Goal: Task Accomplishment & Management: Manage account settings

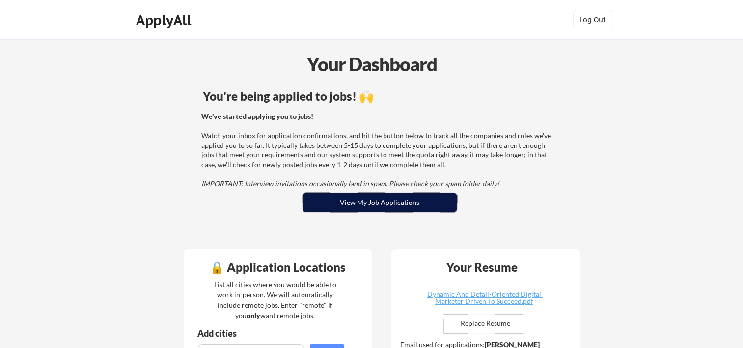
click at [433, 206] on button "View My Job Applications" at bounding box center [380, 203] width 155 height 20
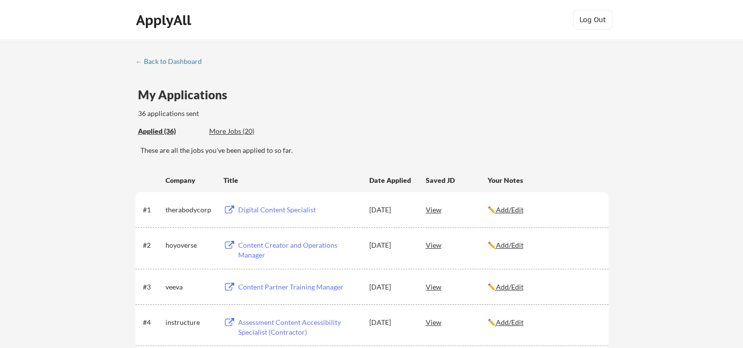
click at [240, 132] on div "More Jobs (20)" at bounding box center [245, 131] width 72 height 10
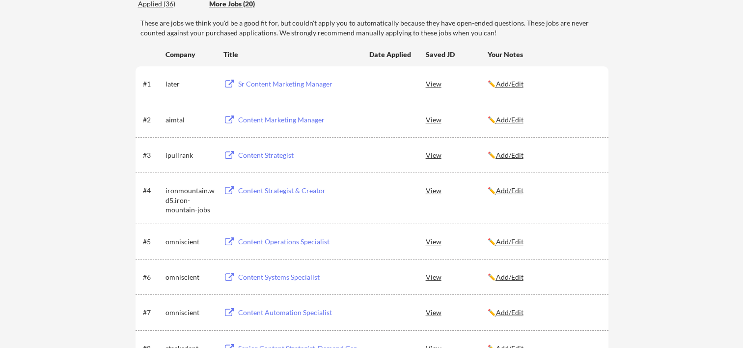
scroll to position [131, 0]
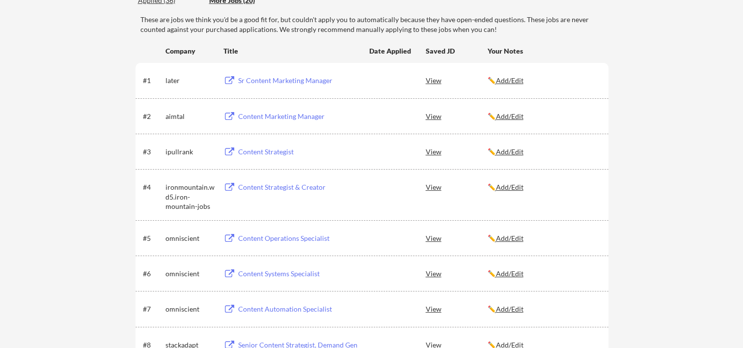
click at [440, 82] on div "View" at bounding box center [457, 80] width 62 height 18
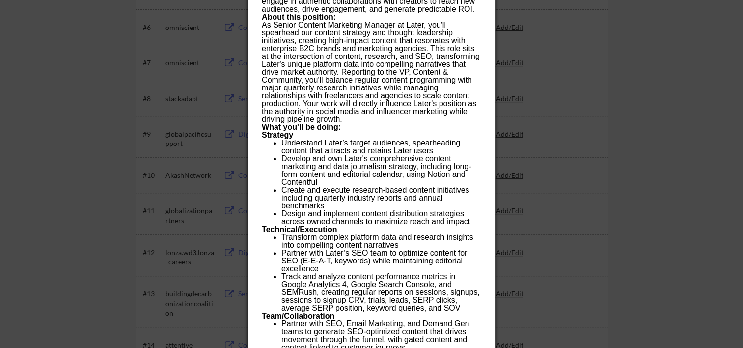
scroll to position [393, 0]
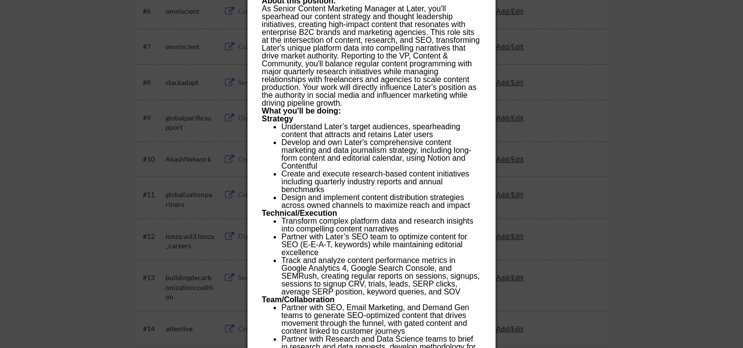
click at [647, 155] on div at bounding box center [371, 174] width 743 height 348
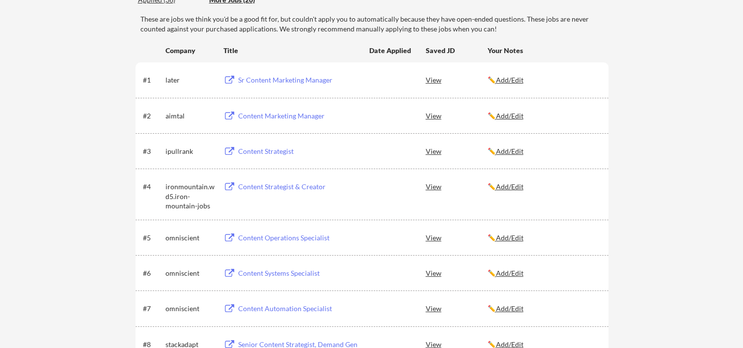
scroll to position [131, 0]
click at [436, 112] on div "View" at bounding box center [457, 116] width 62 height 18
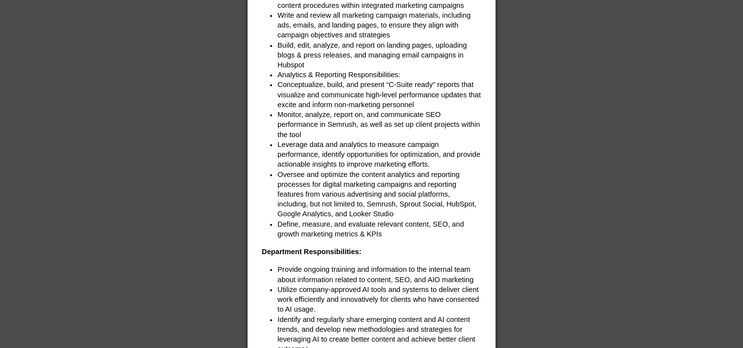
scroll to position [1572, 0]
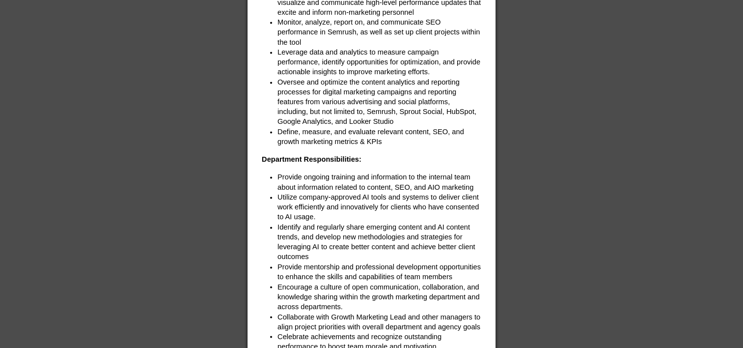
click at [559, 155] on div at bounding box center [371, 174] width 743 height 348
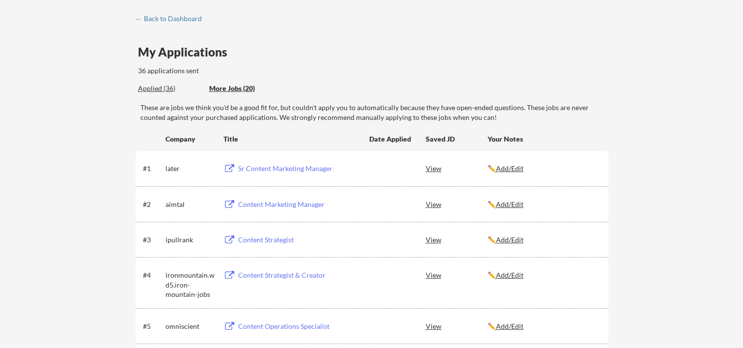
scroll to position [0, 0]
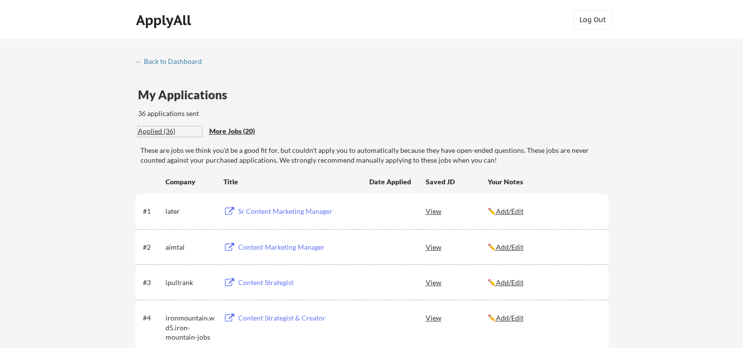
click at [170, 128] on div "Applied (36)" at bounding box center [170, 131] width 64 height 10
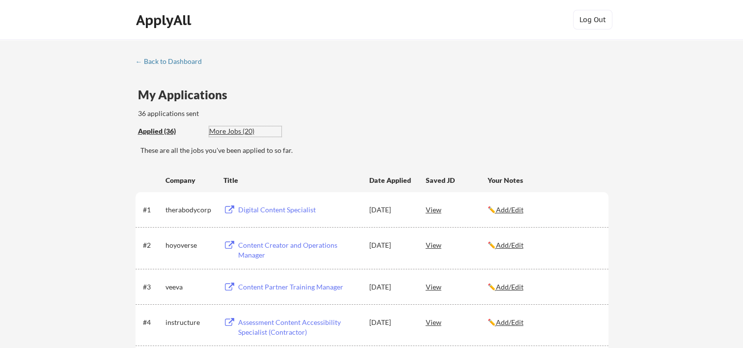
click at [237, 132] on div "More Jobs (20)" at bounding box center [245, 131] width 72 height 10
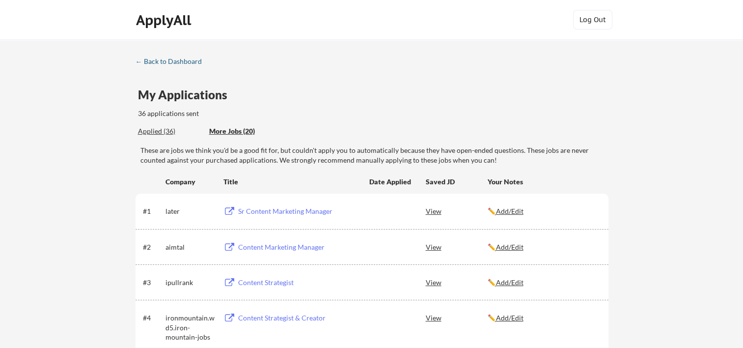
click at [167, 62] on div "← Back to Dashboard" at bounding box center [173, 61] width 74 height 7
